Goal: Find specific page/section: Find specific page/section

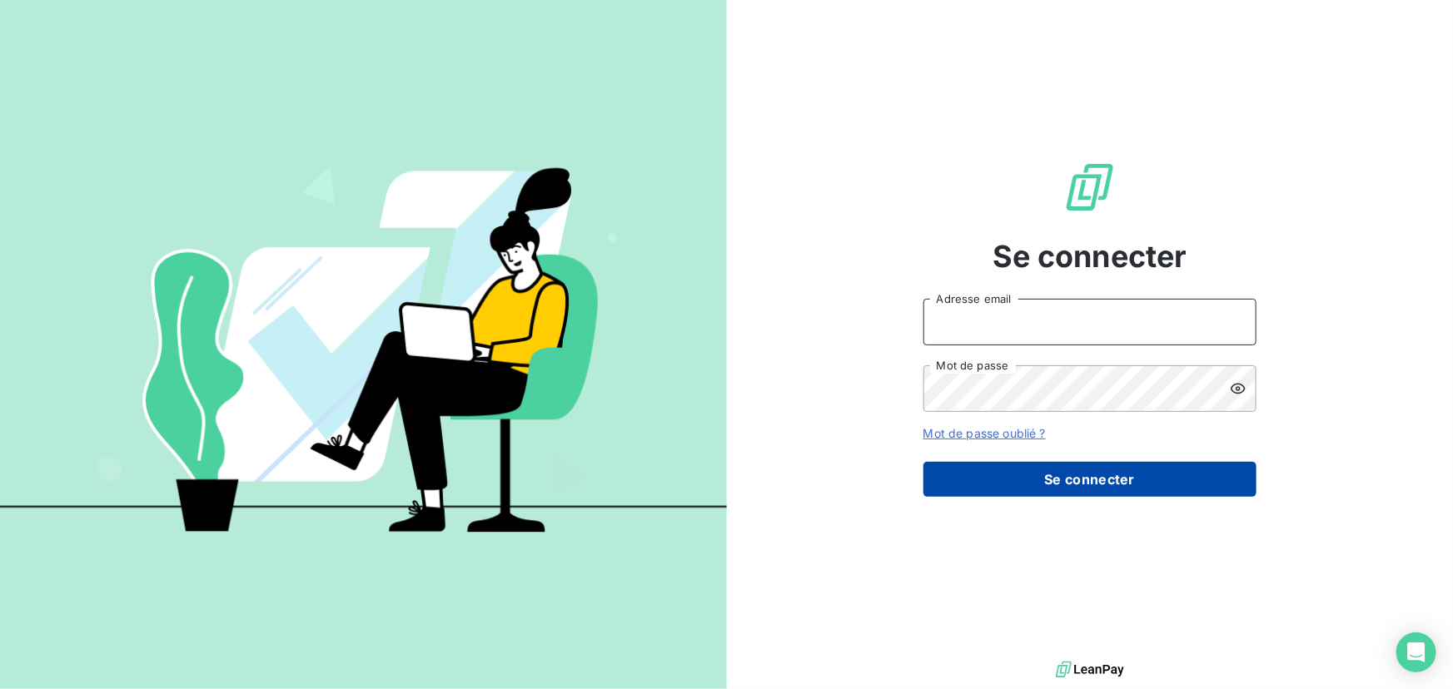
type input "[EMAIL_ADDRESS][DOMAIN_NAME]"
click at [1008, 485] on button "Se connecter" at bounding box center [1089, 479] width 333 height 35
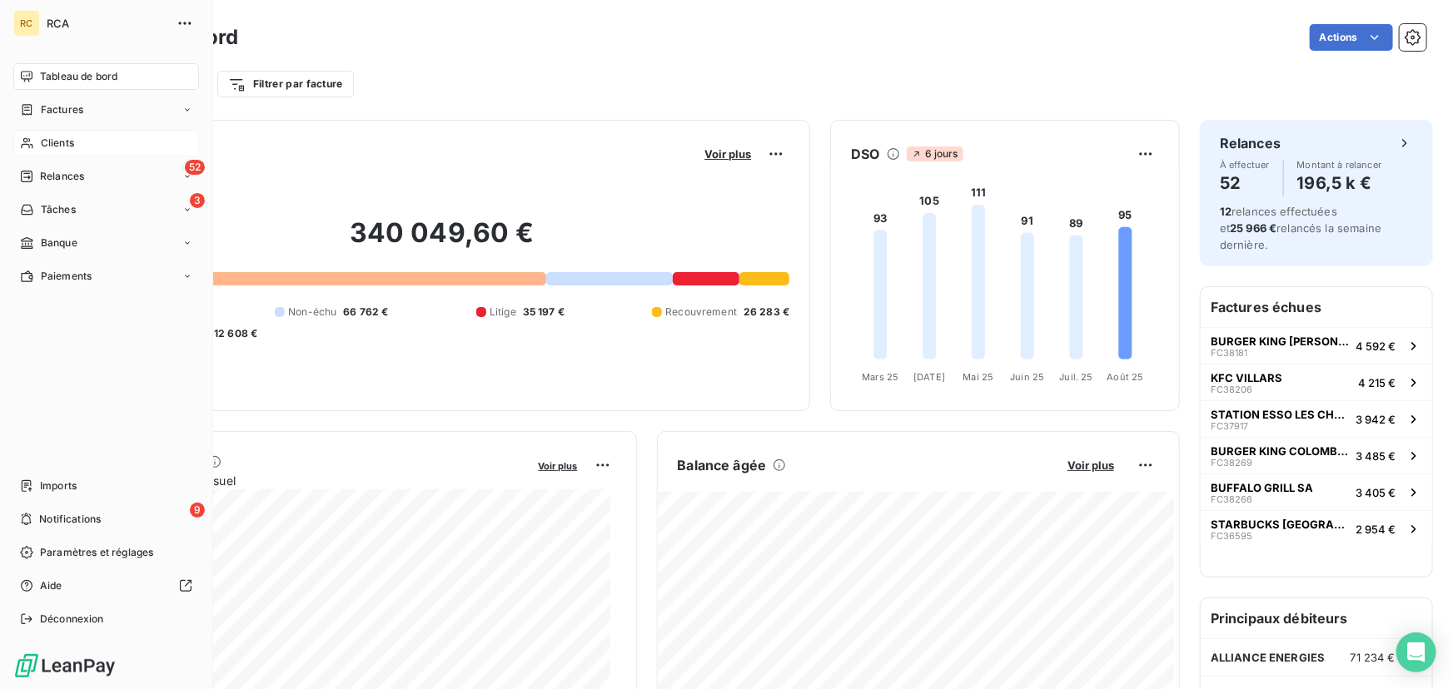
click at [42, 136] on span "Clients" at bounding box center [57, 143] width 33 height 15
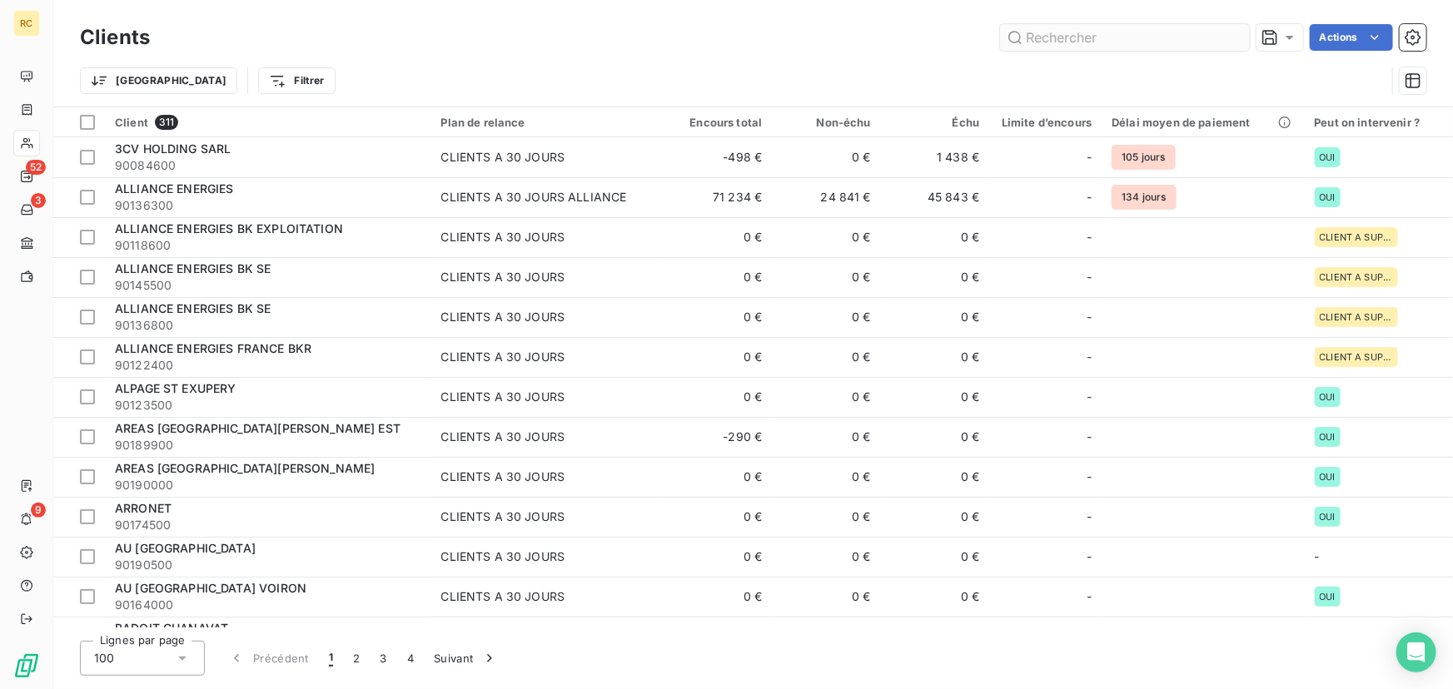
click at [1109, 40] on input "text" at bounding box center [1125, 37] width 250 height 27
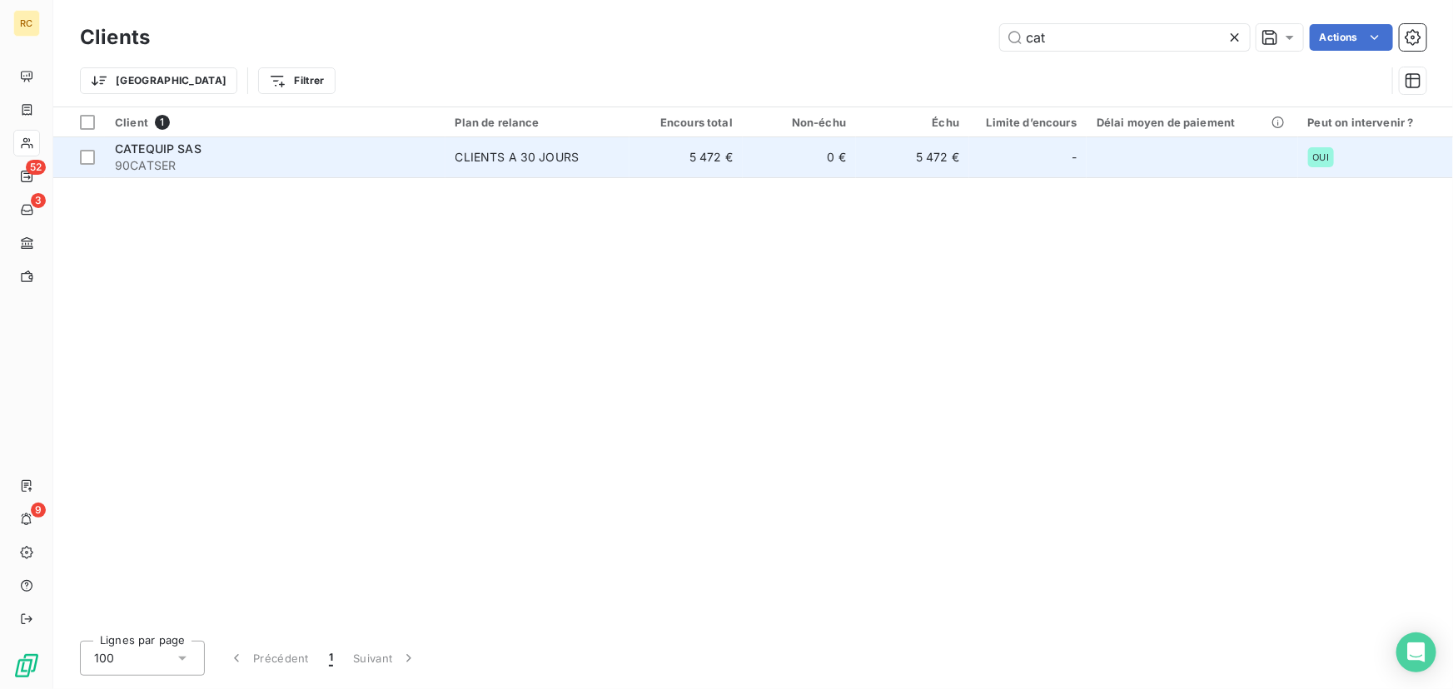
type input "cat"
click at [147, 148] on span "CATEQUIP SAS" at bounding box center [158, 149] width 87 height 14
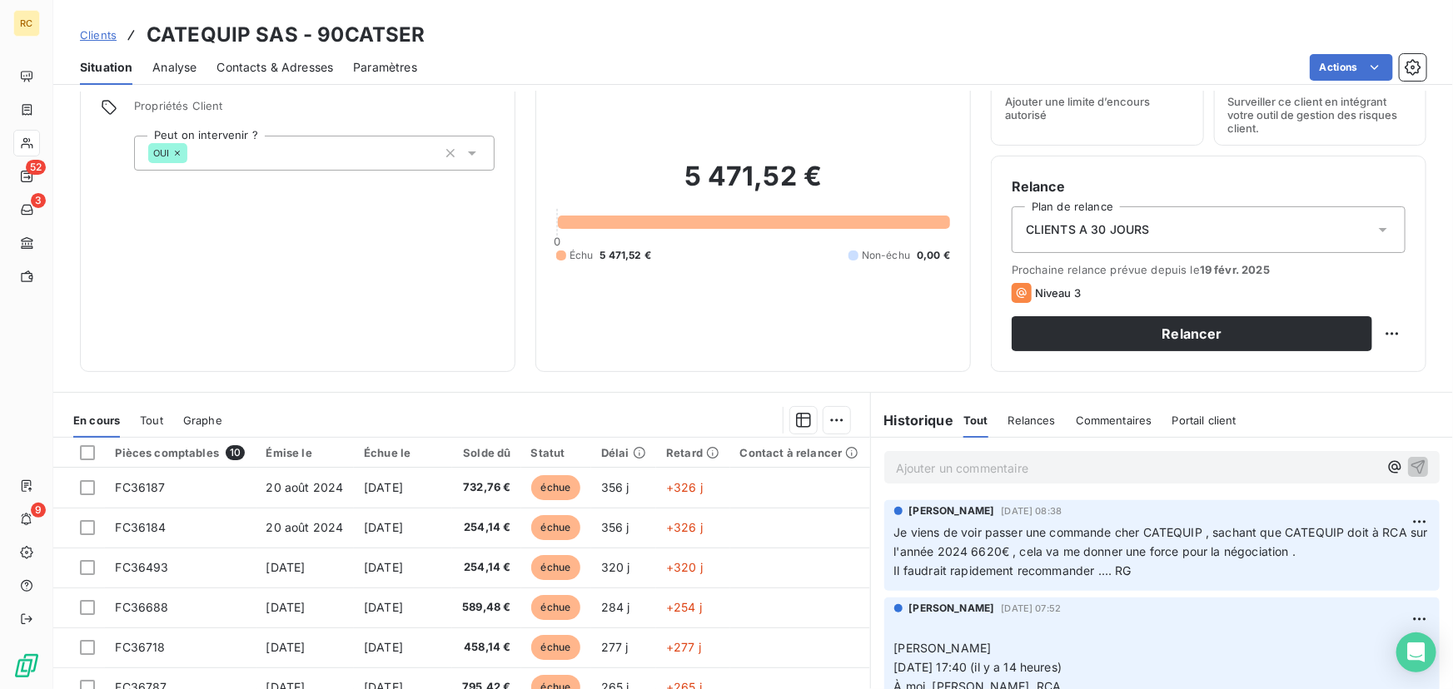
scroll to position [189, 0]
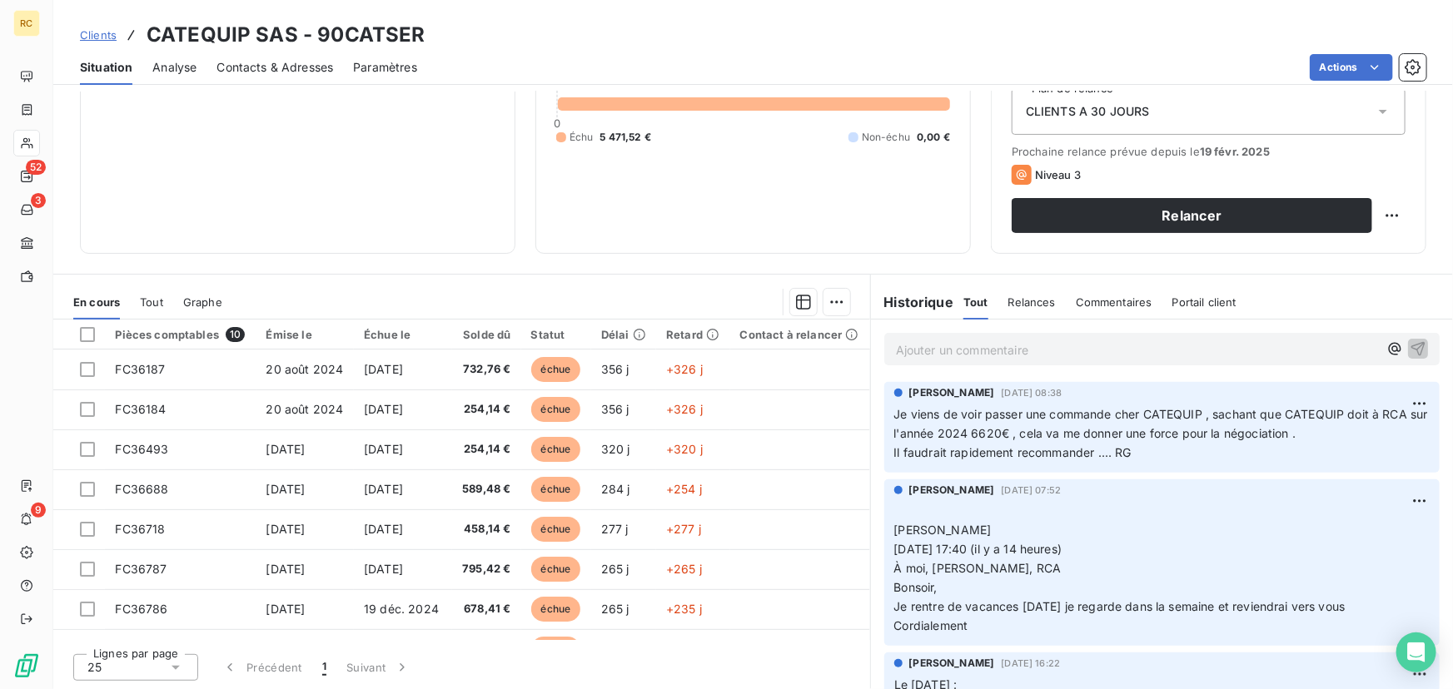
click at [140, 301] on span "Tout" at bounding box center [151, 302] width 23 height 13
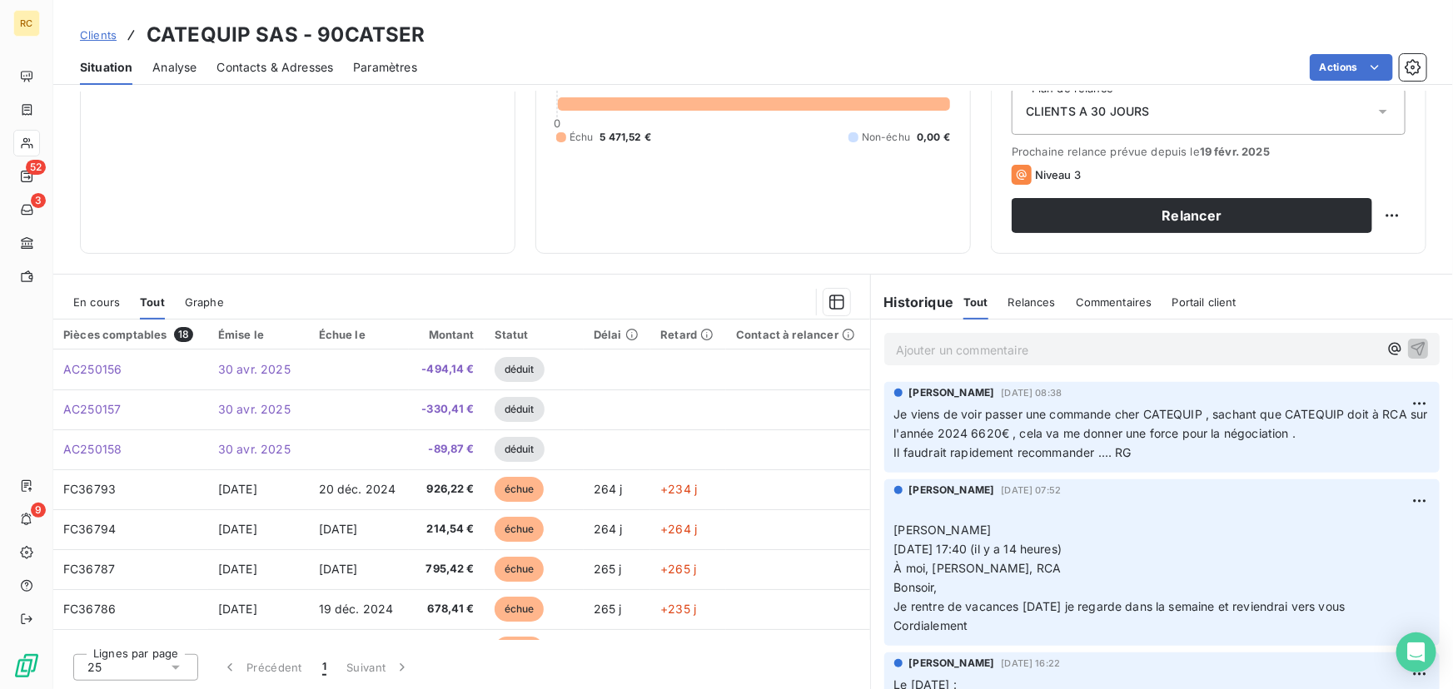
click at [115, 302] on span "En cours" at bounding box center [96, 302] width 47 height 13
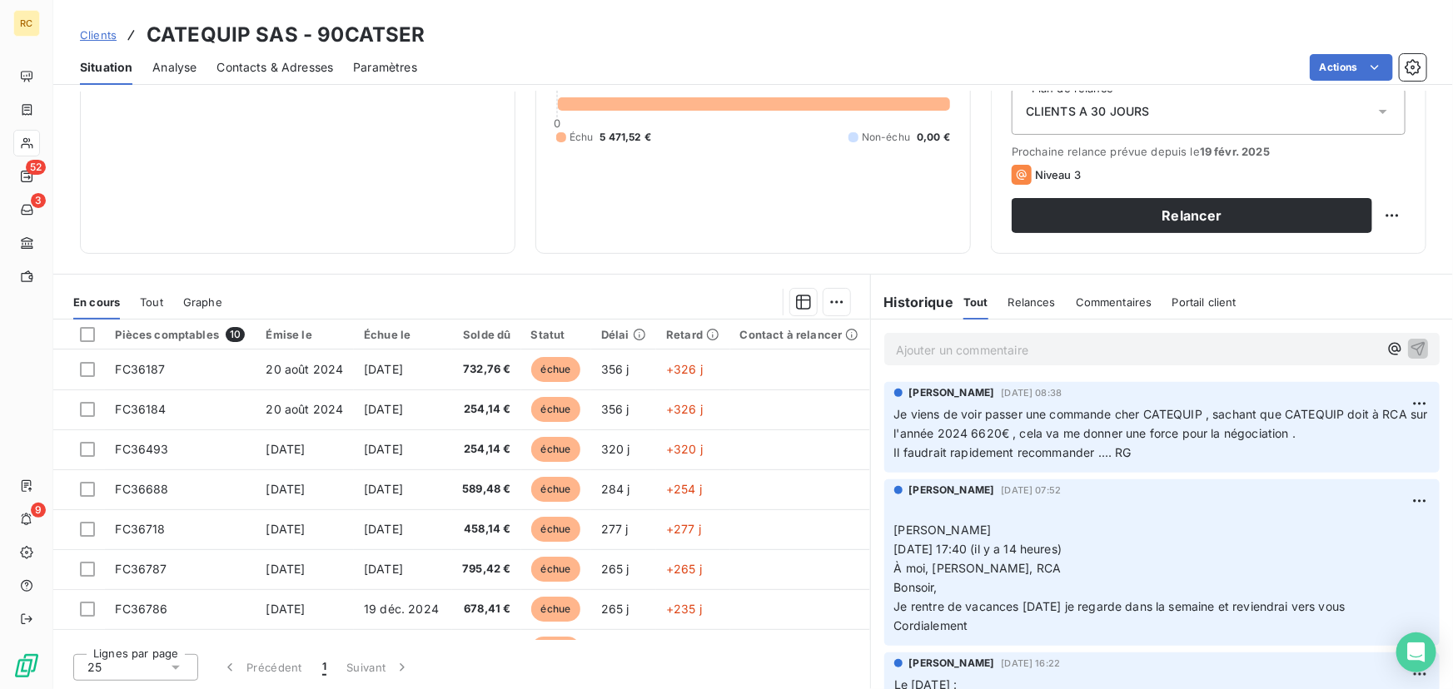
click at [151, 300] on span "Tout" at bounding box center [151, 302] width 23 height 13
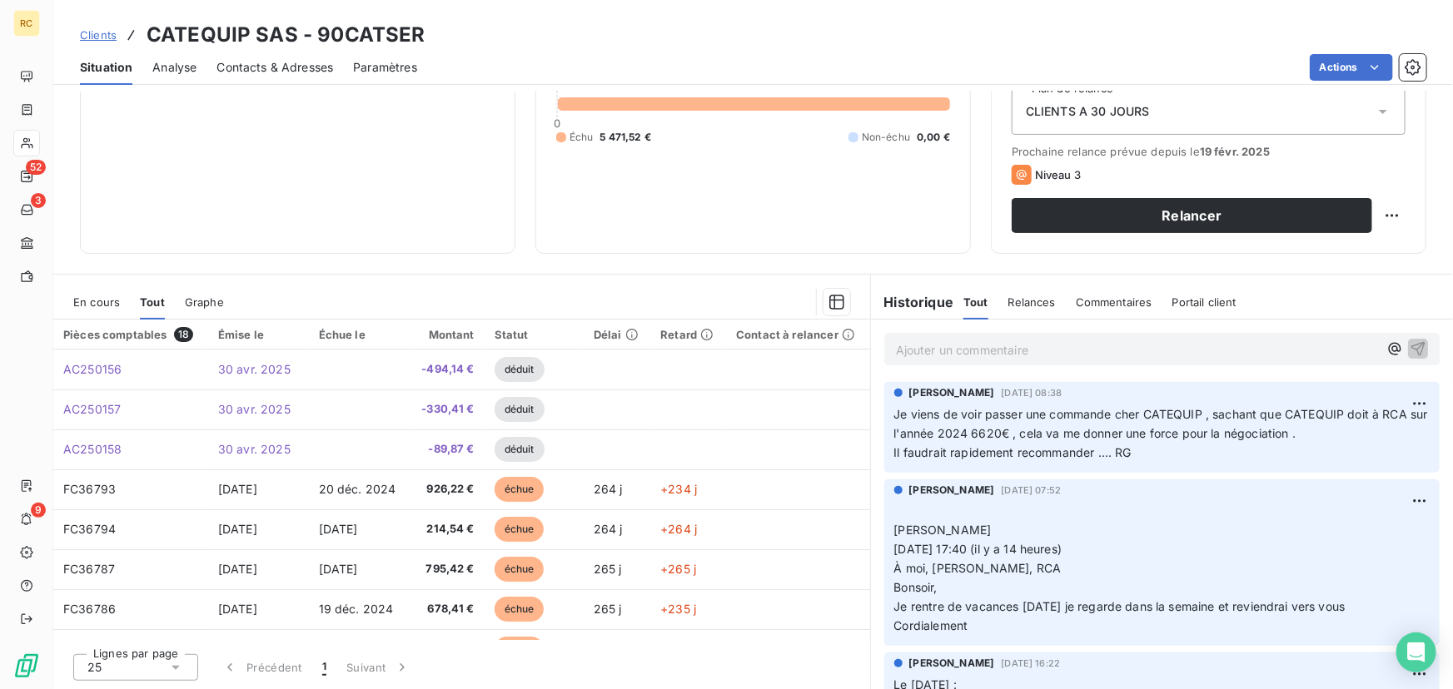
click at [202, 297] on span "Graphe" at bounding box center [204, 302] width 39 height 13
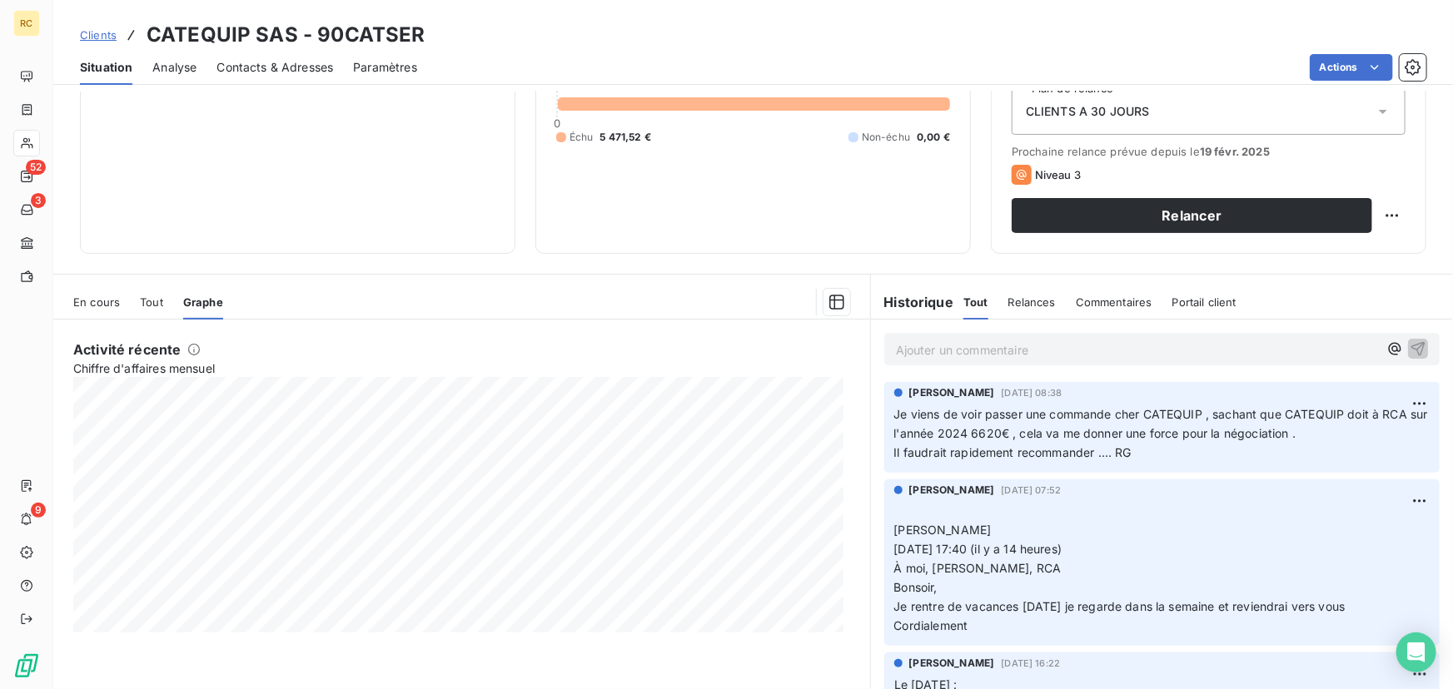
click at [97, 297] on span "En cours" at bounding box center [96, 302] width 47 height 13
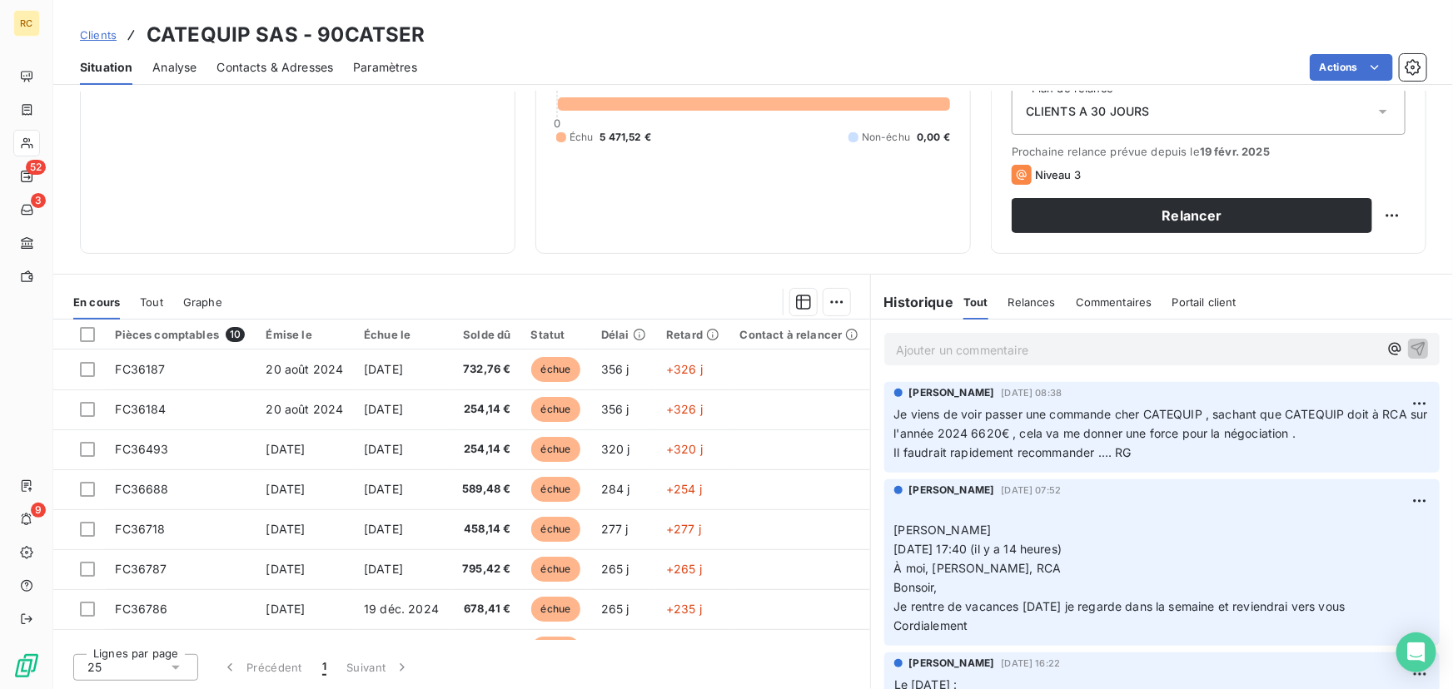
click at [293, 149] on div "Informations client Propriétés Client Peut on intervenir ? OUI" at bounding box center [297, 83] width 435 height 341
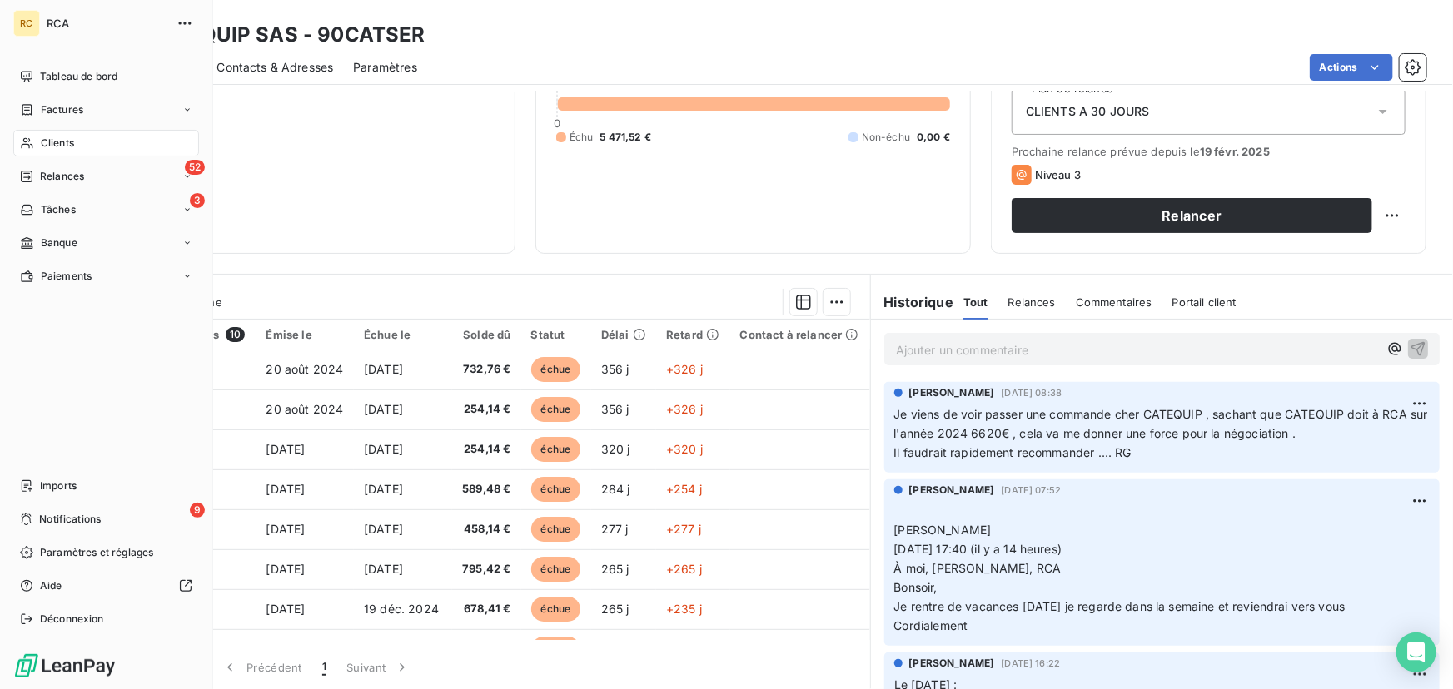
click at [33, 132] on div "Clients" at bounding box center [106, 143] width 186 height 27
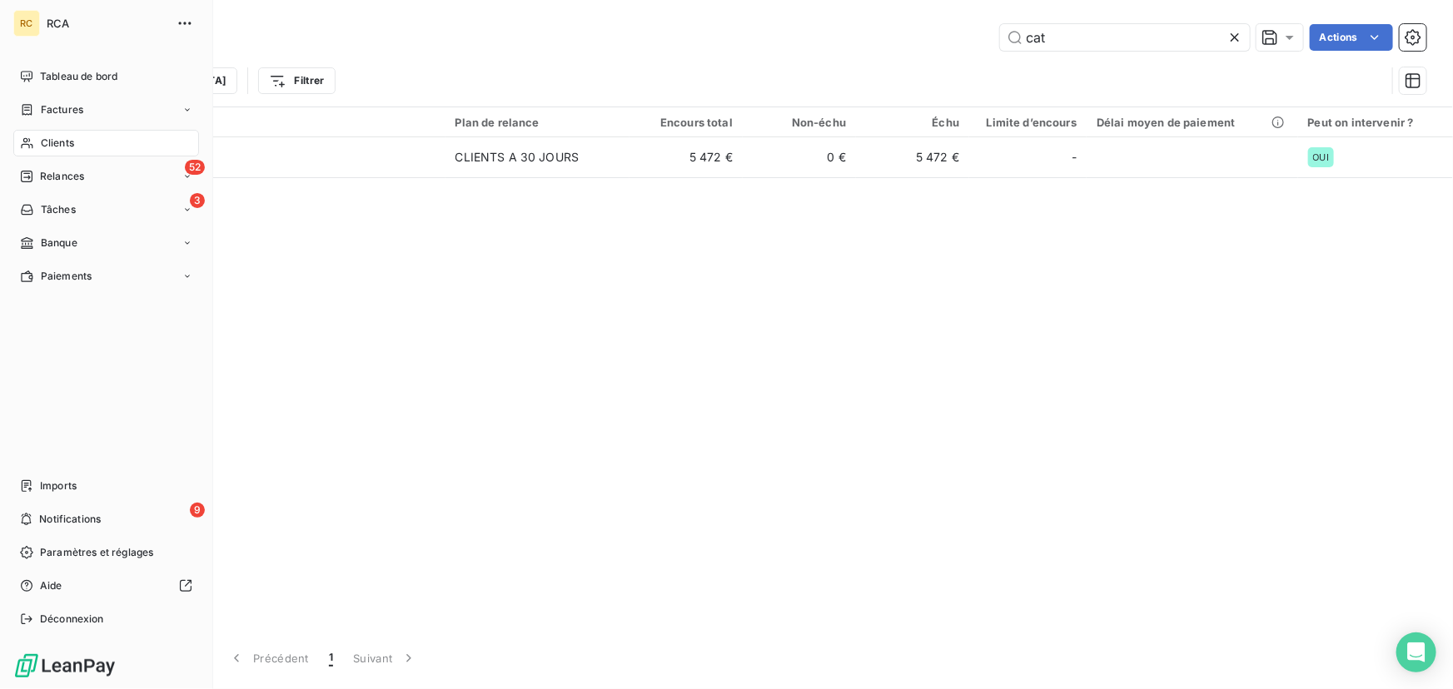
click at [39, 13] on div "RC" at bounding box center [26, 23] width 27 height 27
click at [81, 69] on span "Tableau de bord" at bounding box center [78, 76] width 77 height 15
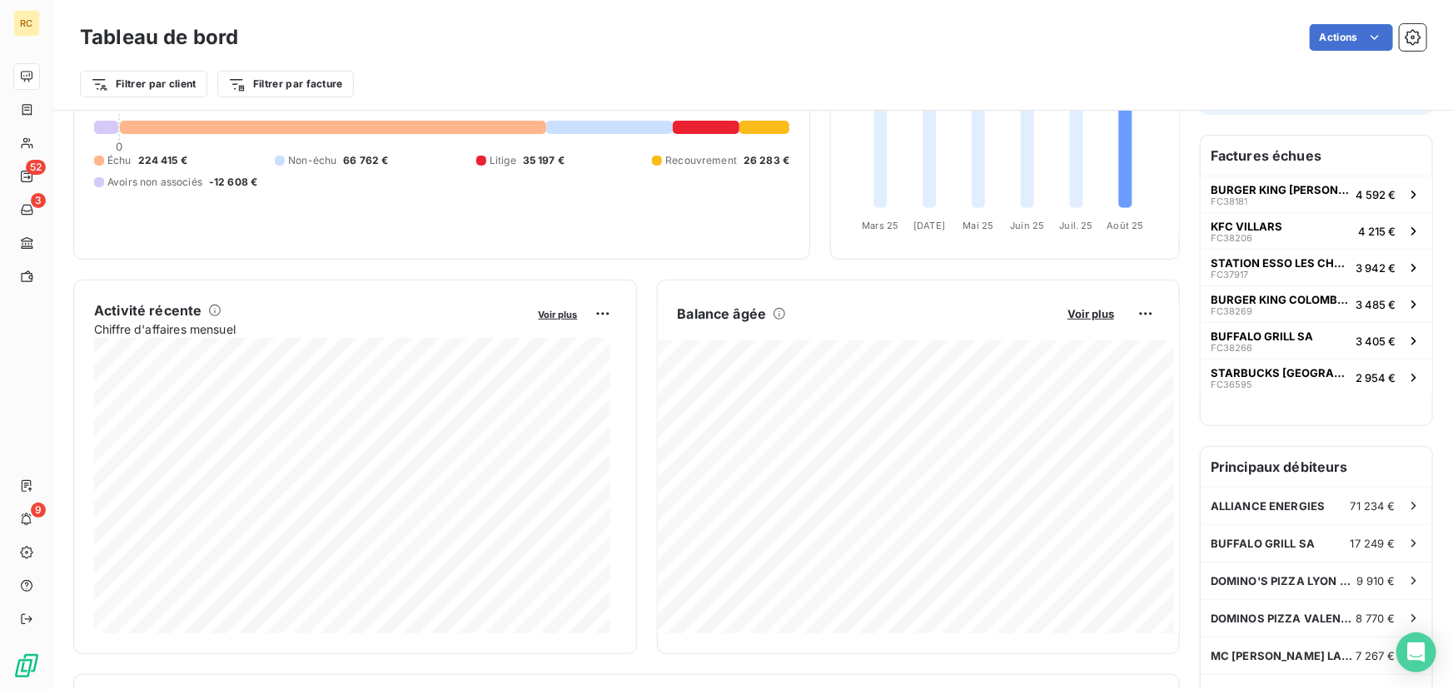
scroll to position [77, 0]
